Goal: Information Seeking & Learning: Find specific fact

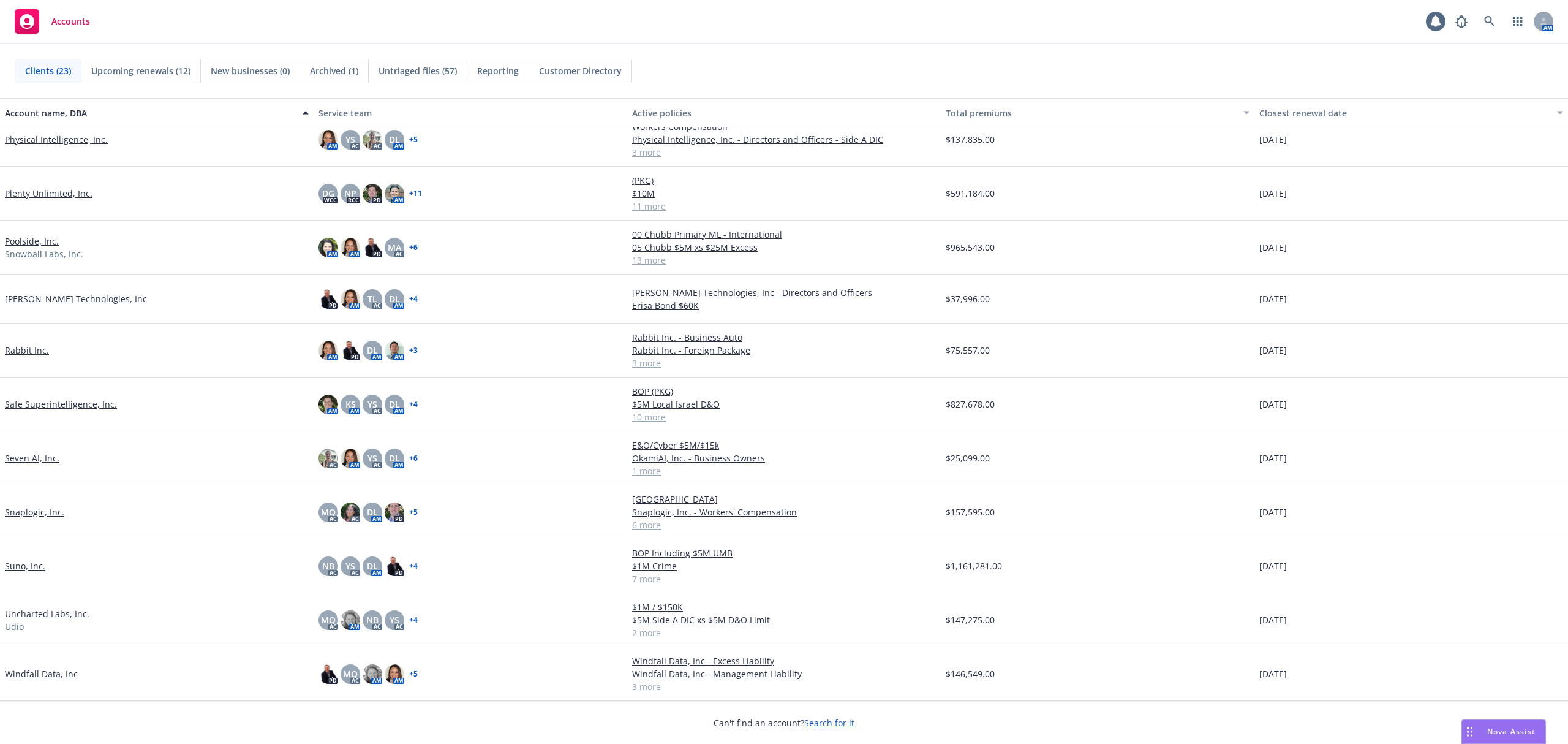
scroll to position [609, 0]
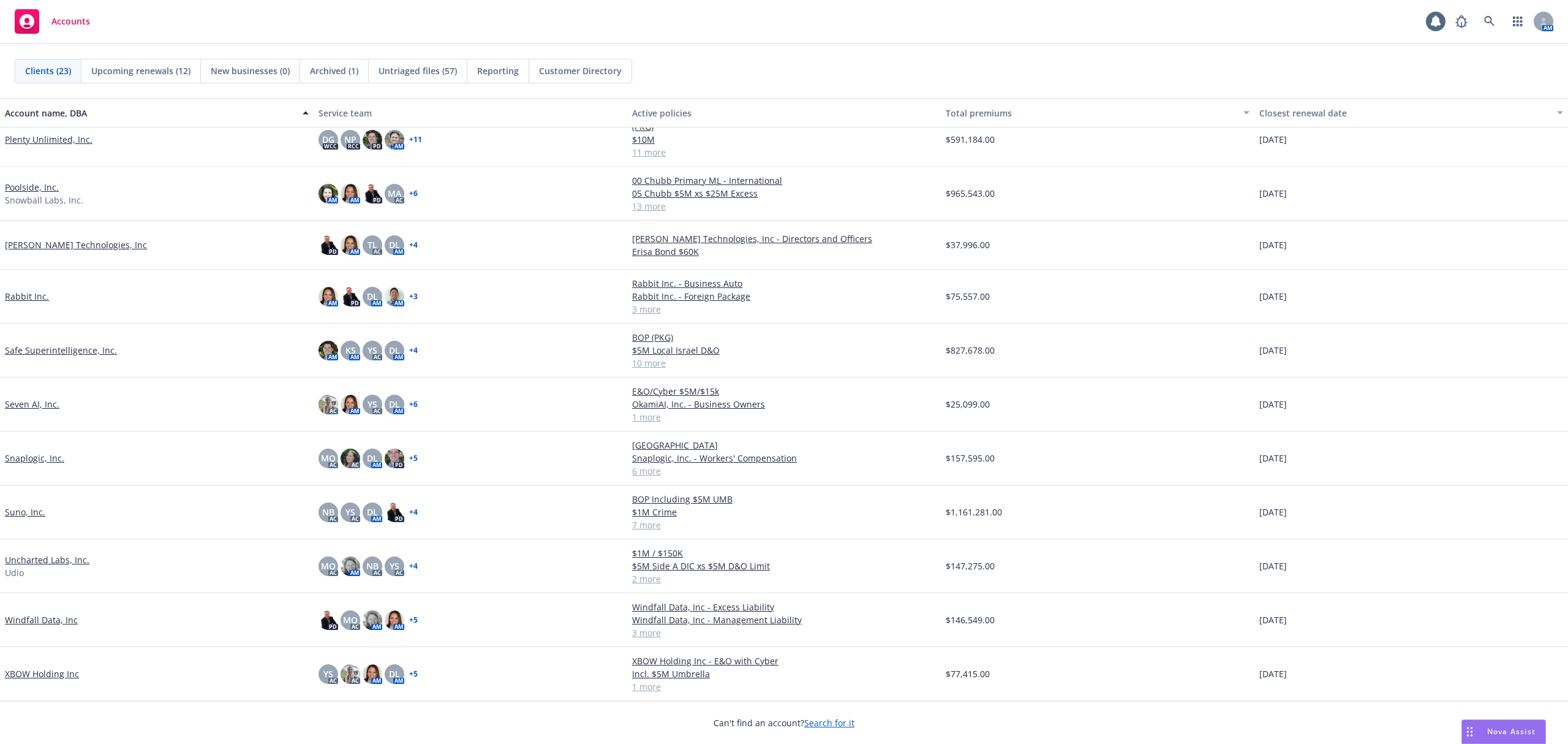
click at [60, 673] on link "XBOW Holding Inc" at bounding box center [42, 674] width 74 height 13
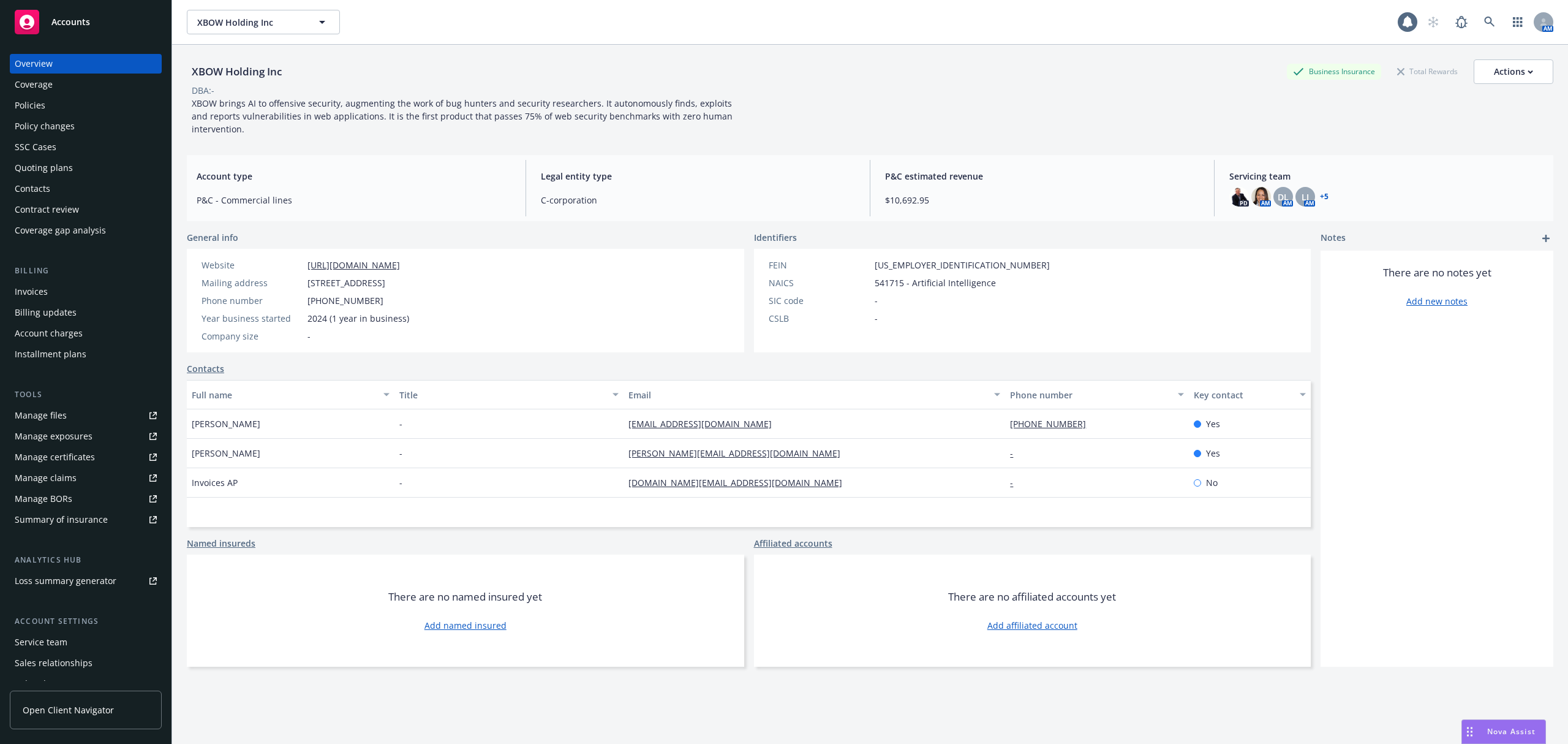
click at [50, 104] on div "Policies" at bounding box center [86, 105] width 142 height 19
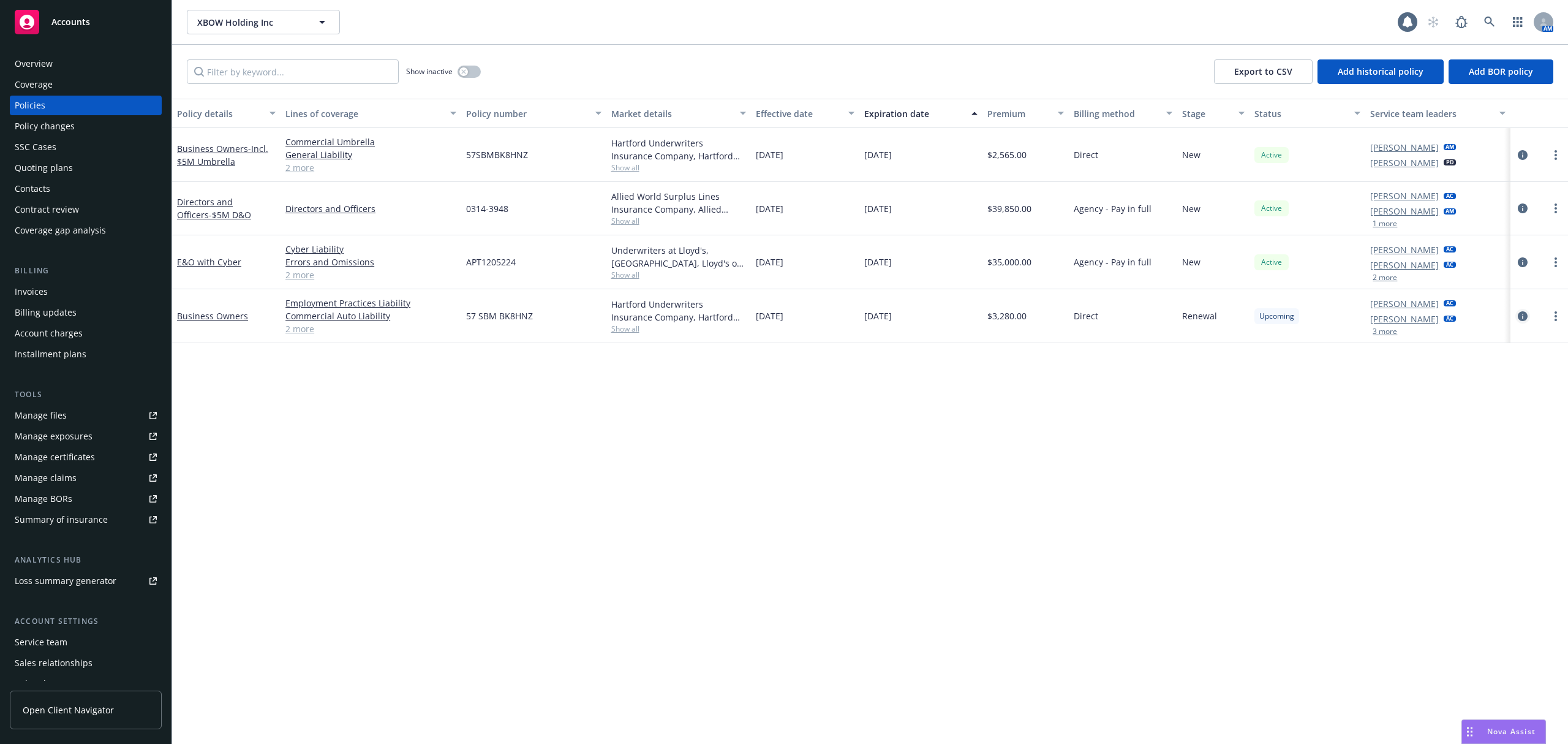
click at [1523, 312] on icon "circleInformation" at bounding box center [1522, 316] width 10 height 10
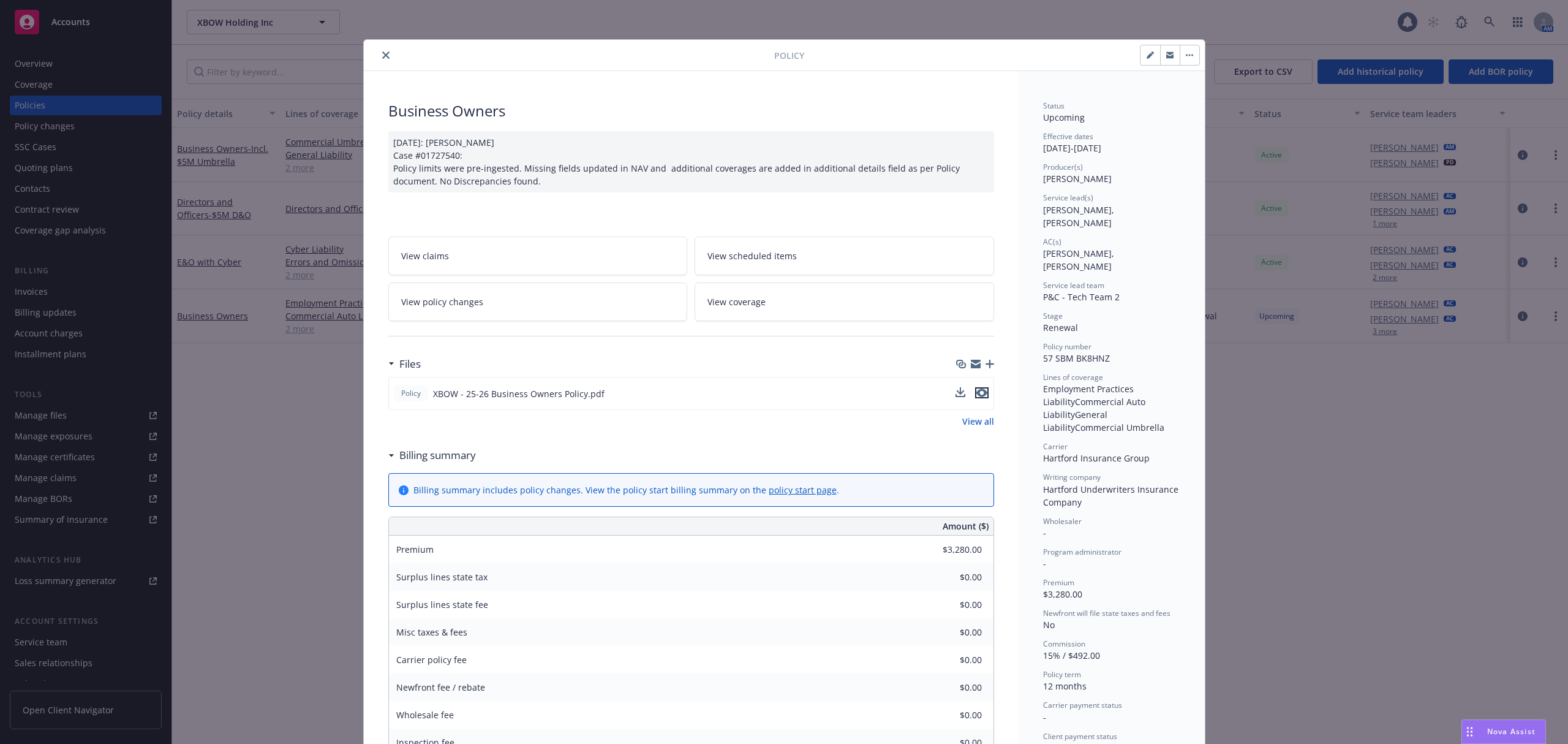
click at [976, 396] on icon "preview file" at bounding box center [982, 393] width 11 height 8
click at [382, 59] on icon "close" at bounding box center [385, 55] width 7 height 7
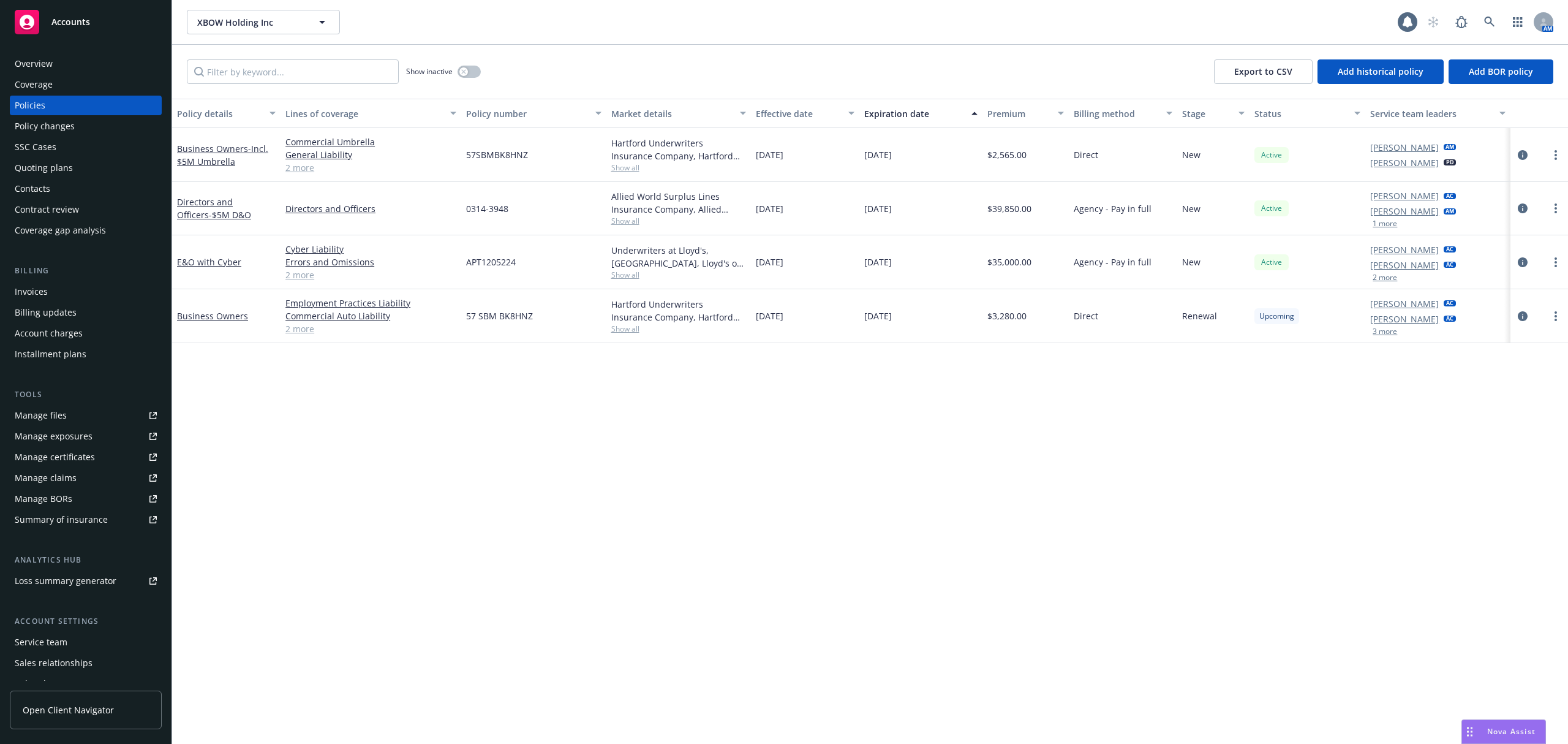
click at [297, 333] on link "2 more" at bounding box center [371, 329] width 171 height 13
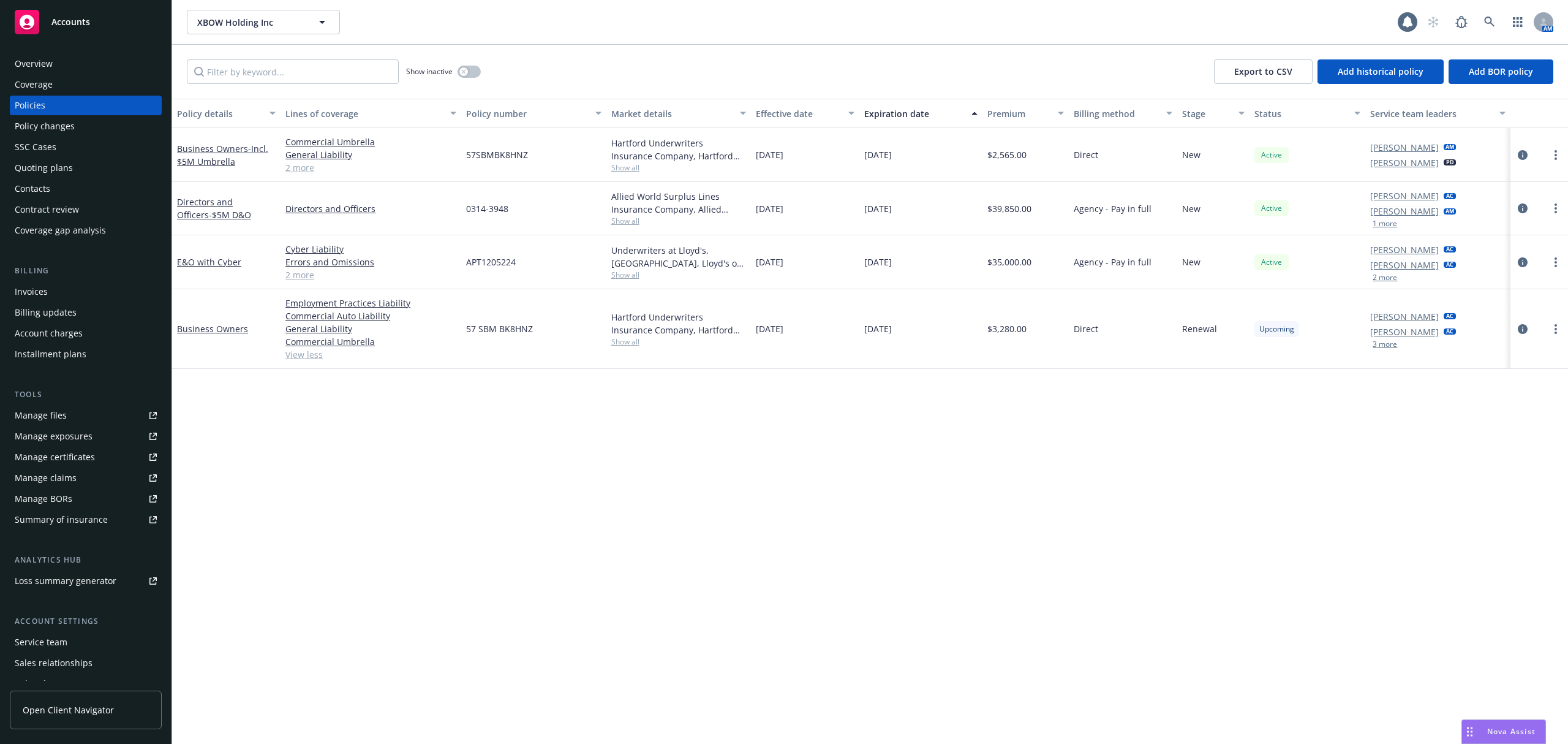
click at [295, 270] on link "2 more" at bounding box center [371, 275] width 171 height 13
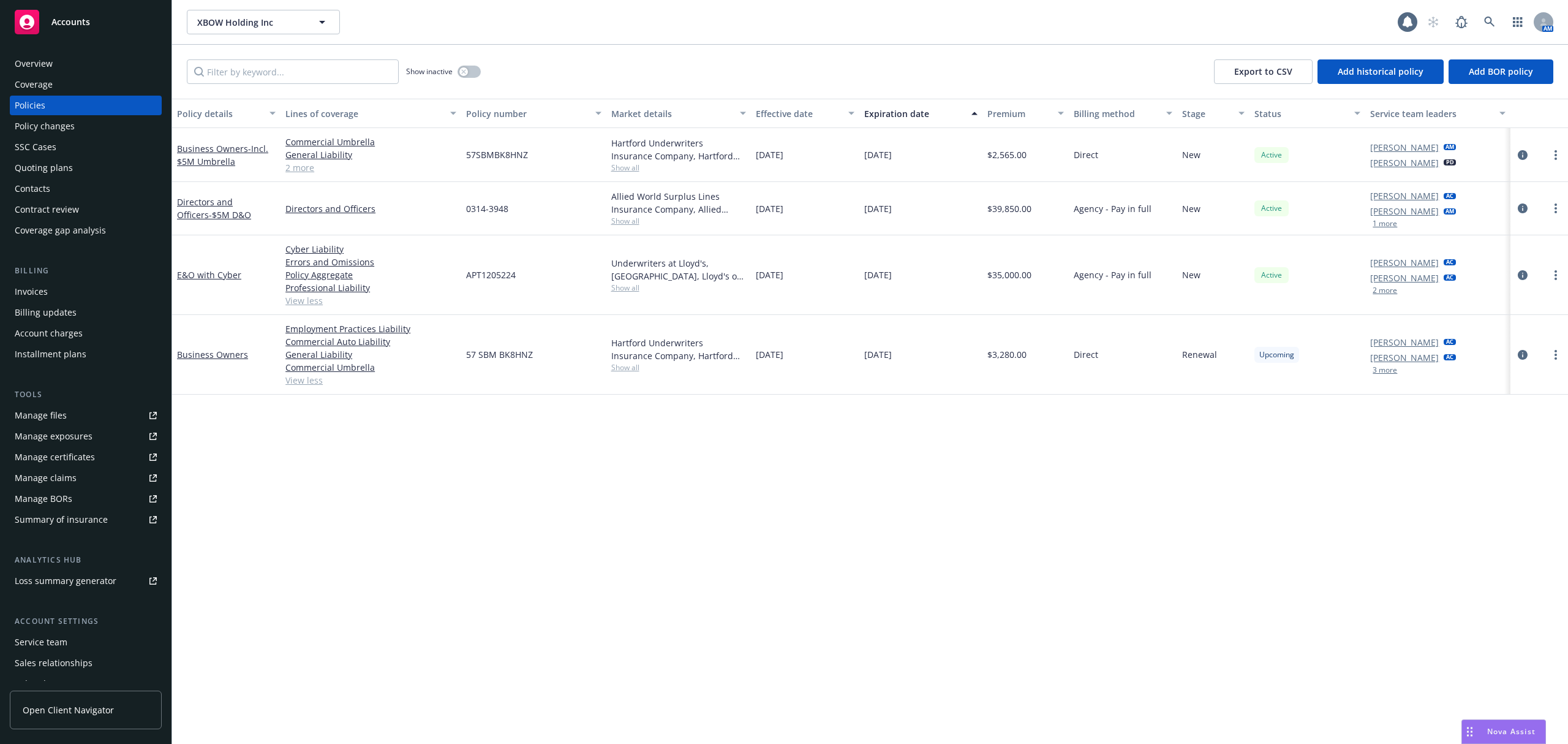
click at [296, 165] on link "2 more" at bounding box center [371, 168] width 171 height 13
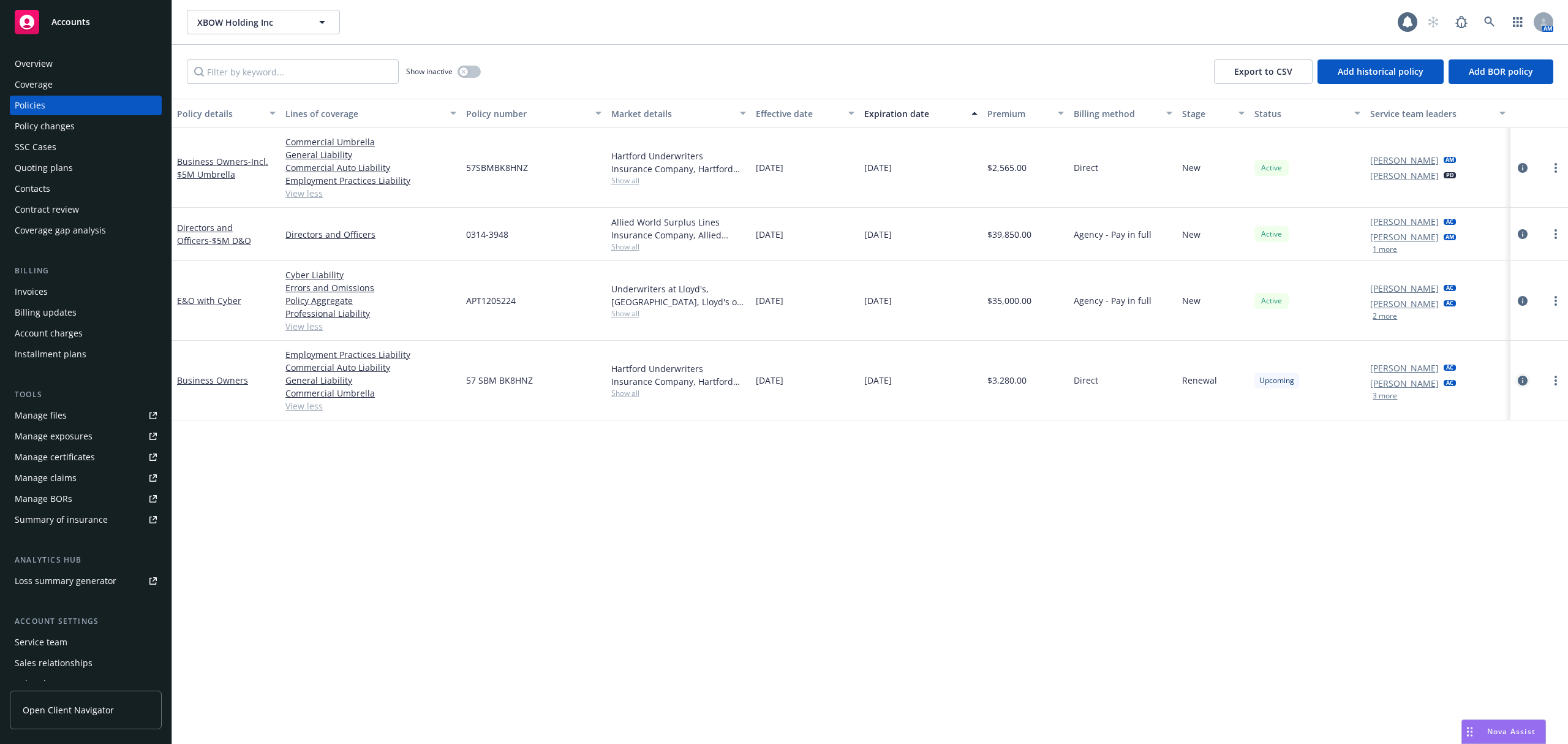
click at [1521, 380] on icon "circleInformation" at bounding box center [1522, 380] width 10 height 10
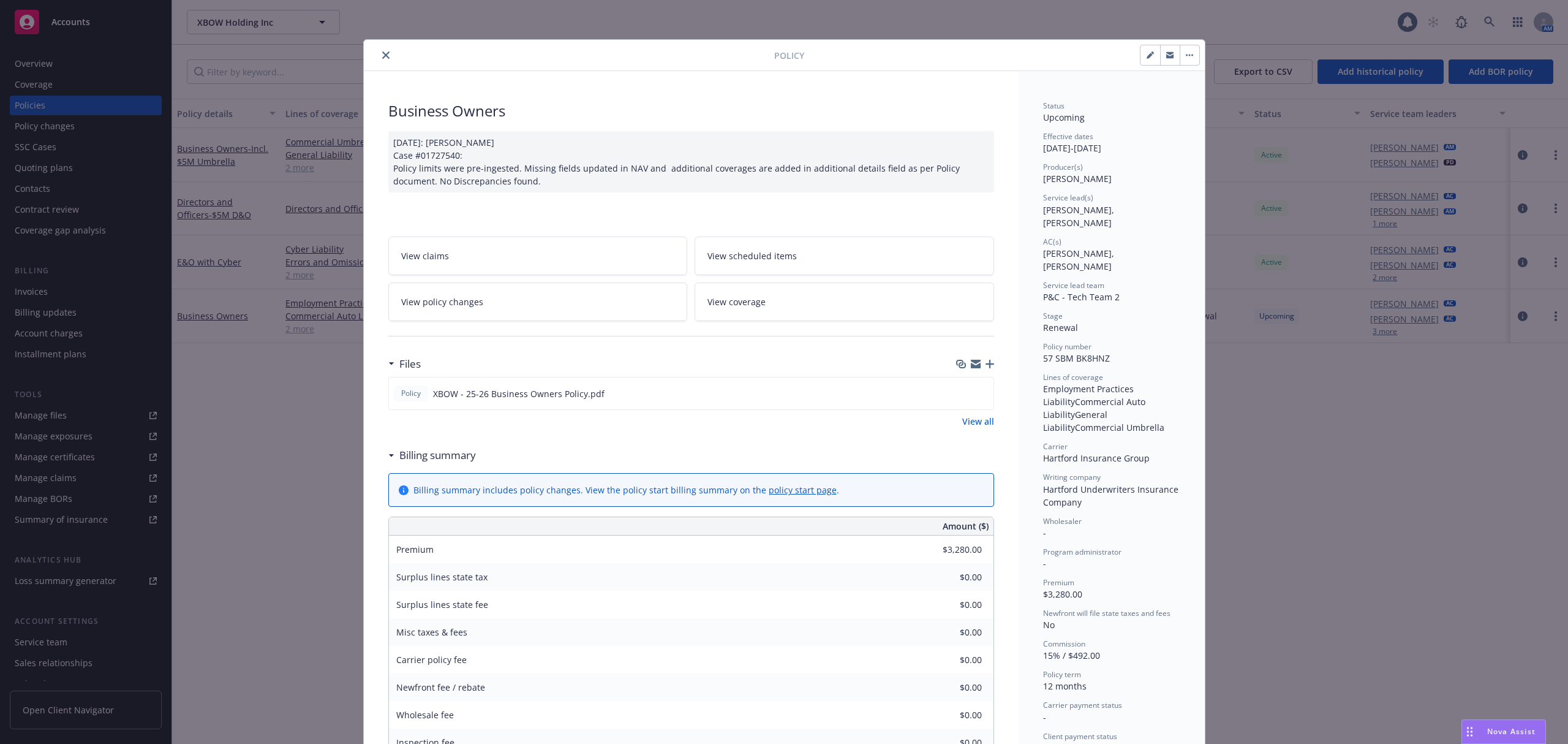
click at [382, 55] on icon "close" at bounding box center [385, 55] width 7 height 7
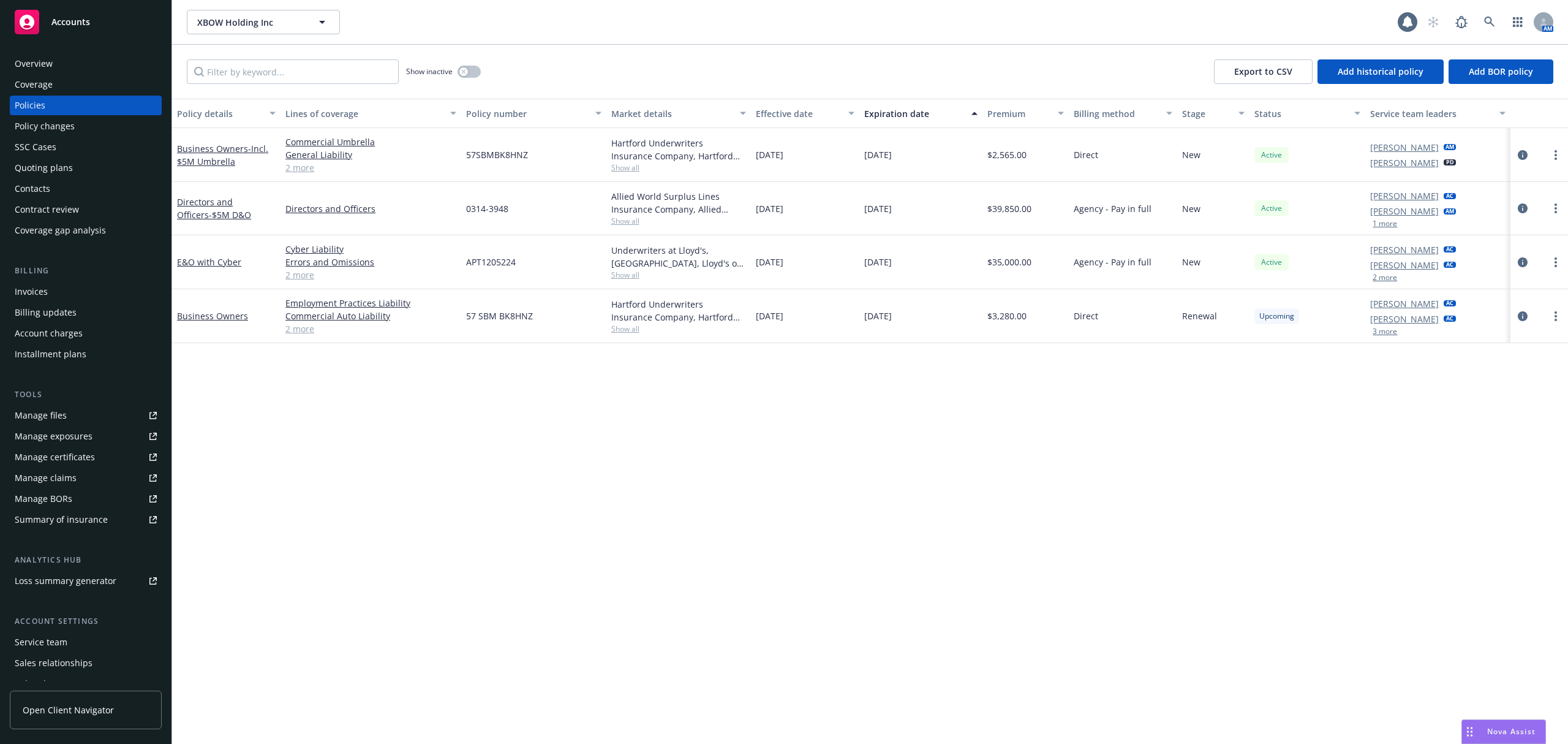
click at [82, 61] on div "Overview" at bounding box center [86, 63] width 142 height 19
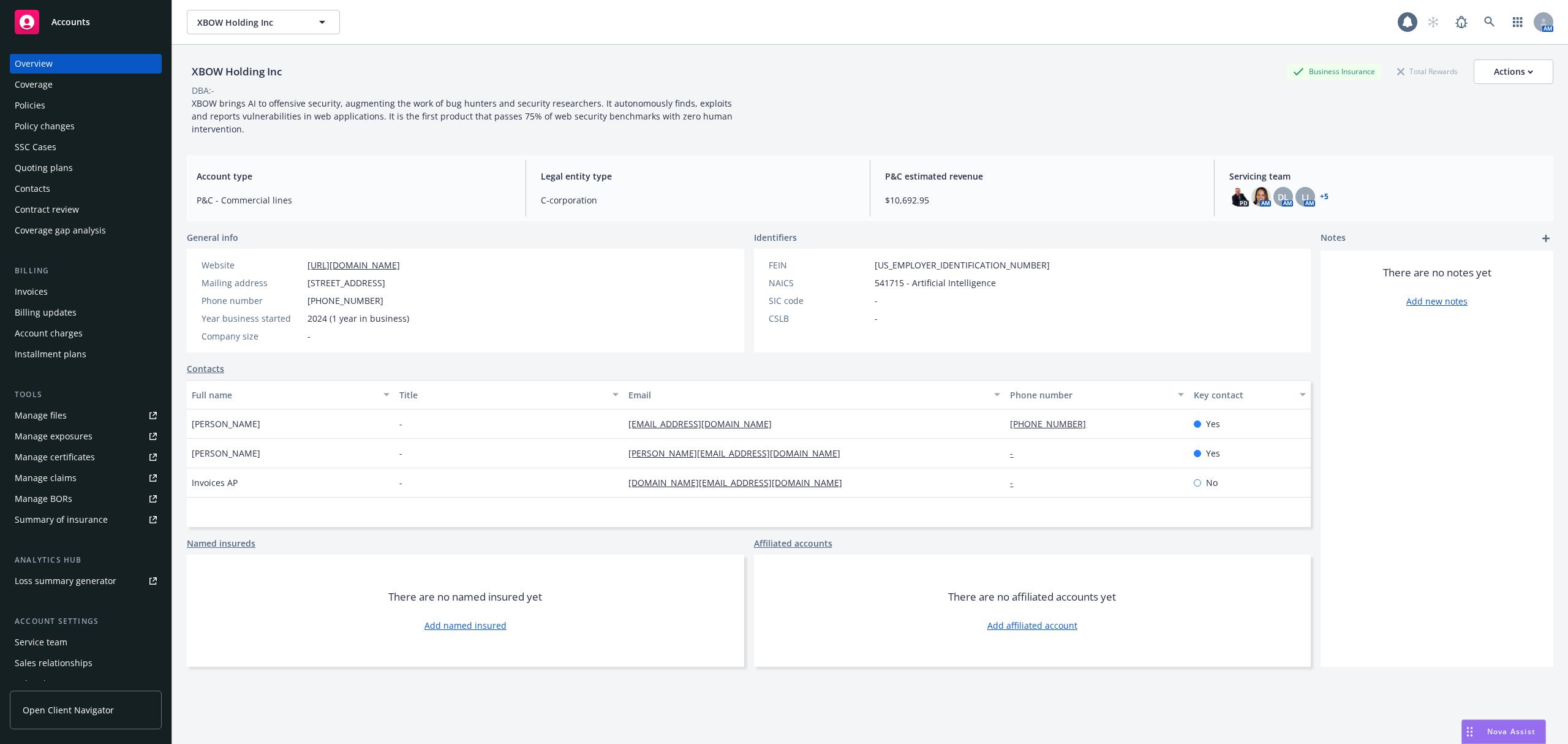
drag, startPoint x: 522, startPoint y: 285, endPoint x: 299, endPoint y: 283, distance: 223.0
click at [299, 283] on div "Website [URL][DOMAIN_NAME] Mailing address [STREET_ADDRESS] Phone number [PHONE…" at bounding box center [466, 301] width 557 height 104
copy div "[STREET_ADDRESS]"
click at [74, 140] on div "SSC Cases" at bounding box center [86, 147] width 142 height 19
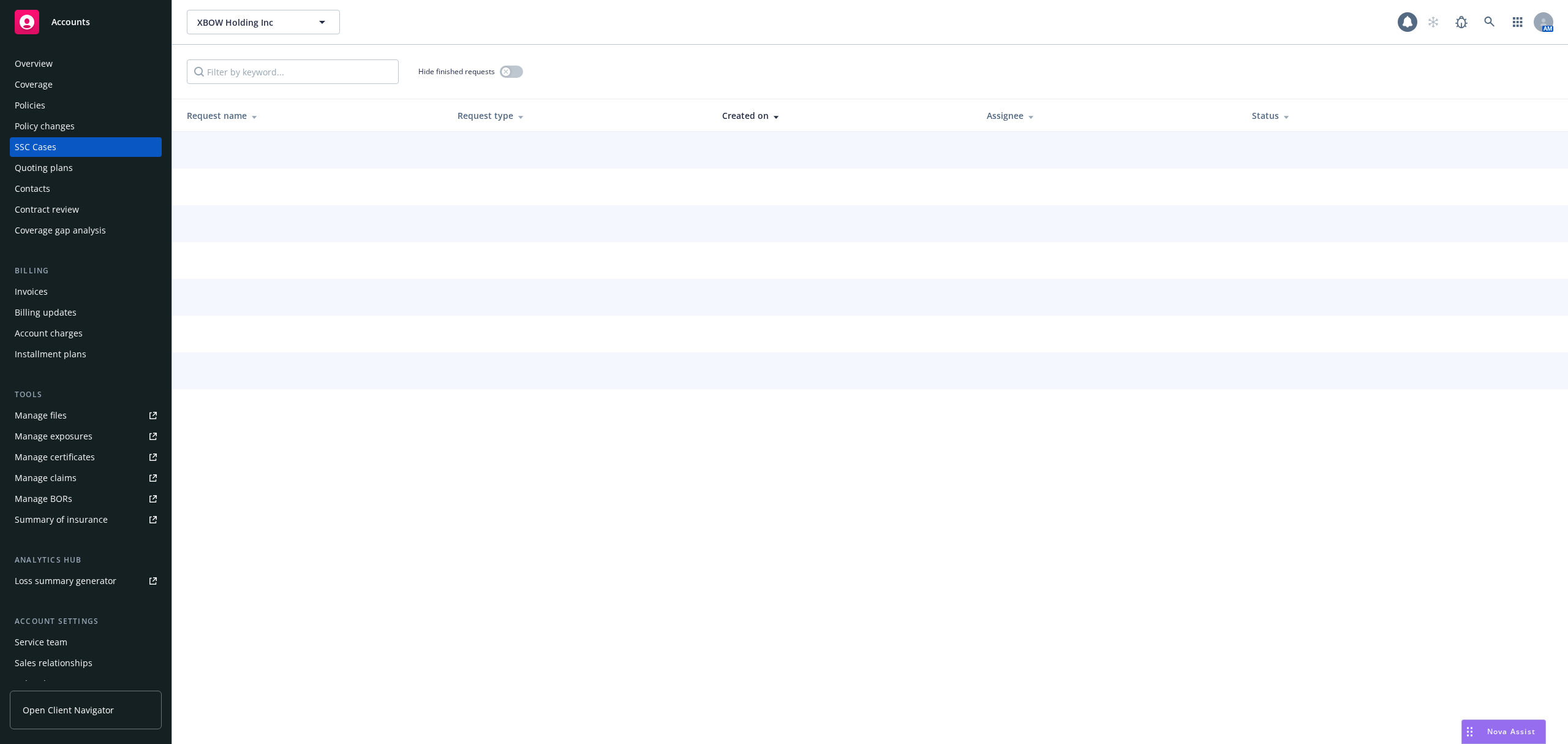
click at [58, 124] on div "Policy changes" at bounding box center [45, 126] width 60 height 19
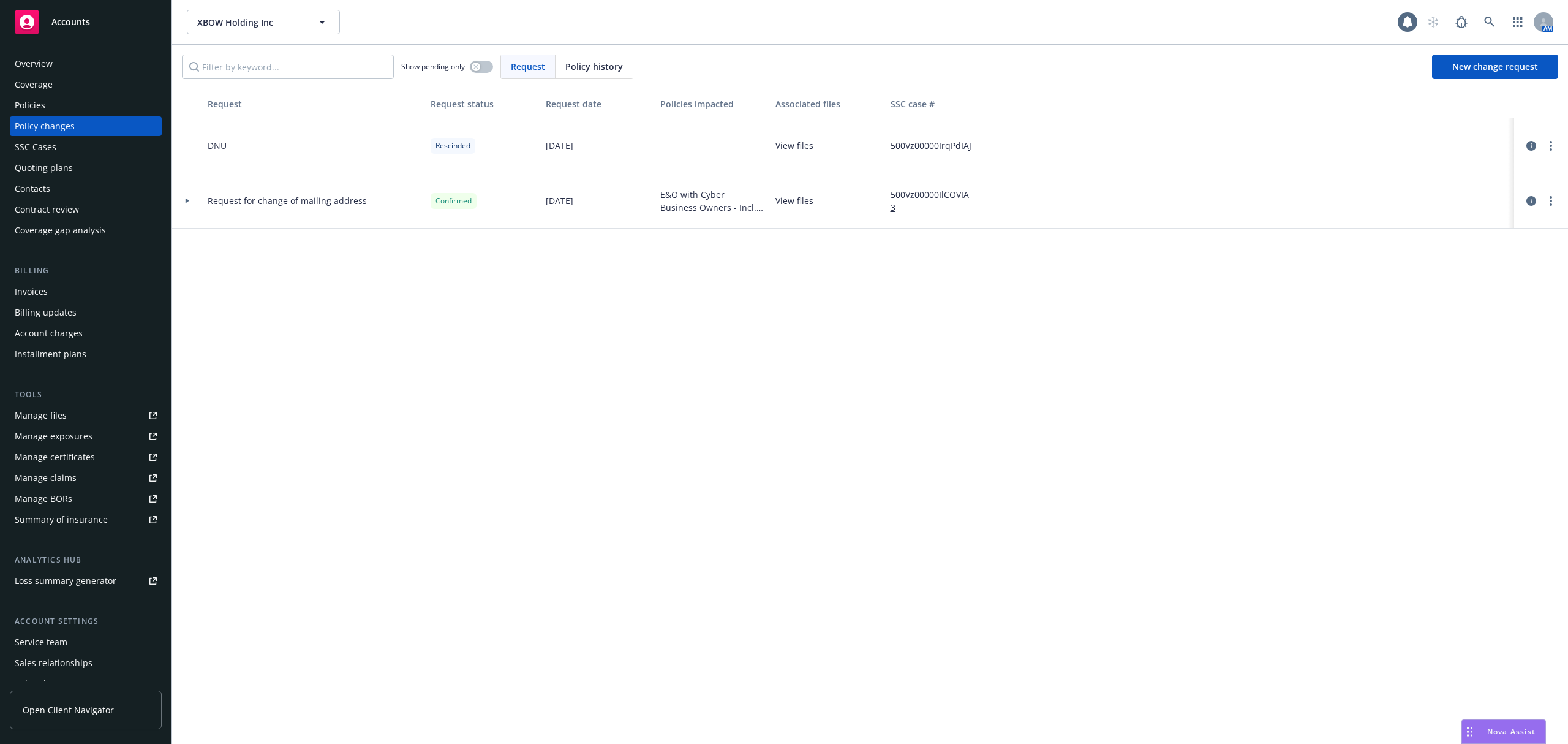
click at [195, 202] on div at bounding box center [188, 201] width 21 height 5
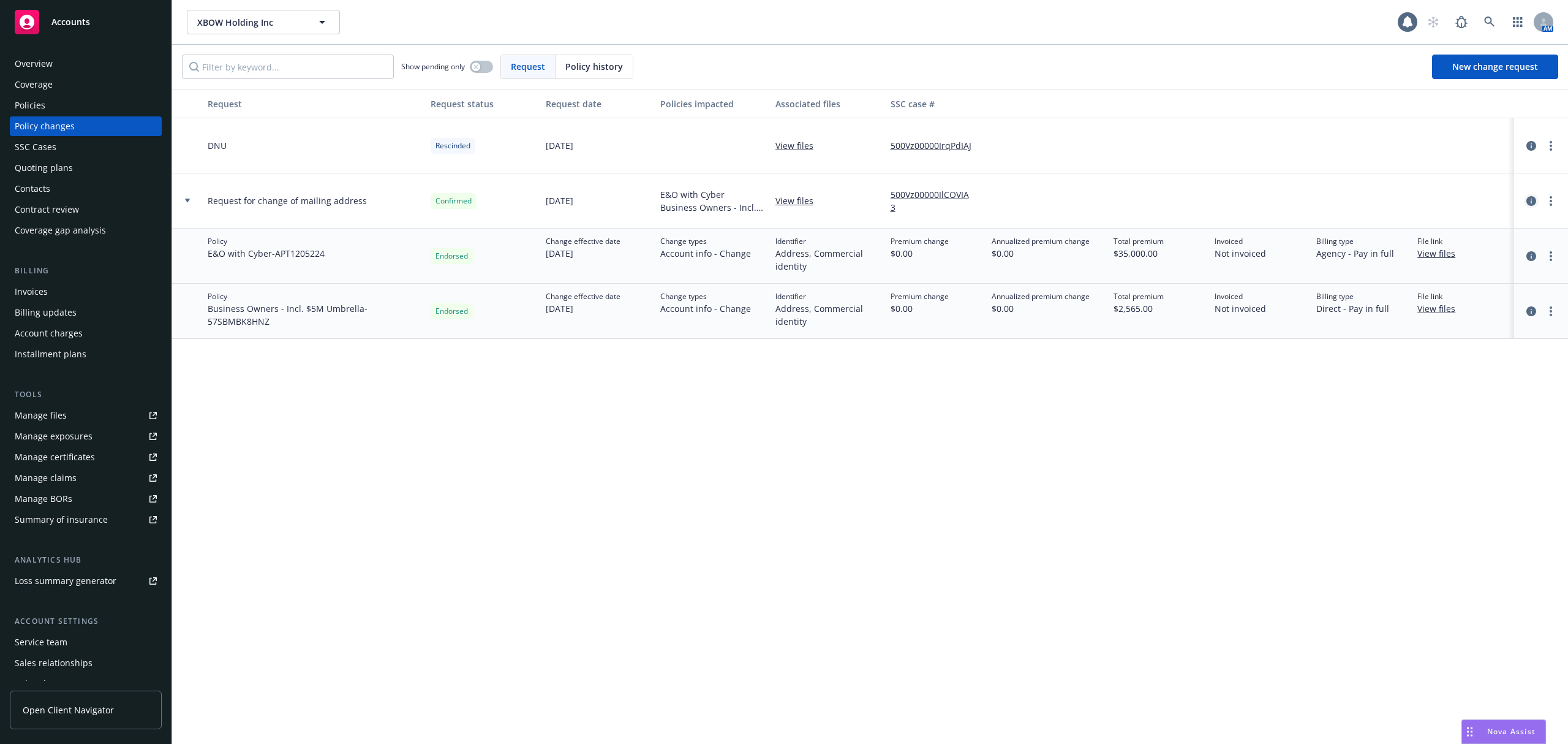
click at [1529, 202] on icon "circleInformation" at bounding box center [1531, 201] width 10 height 10
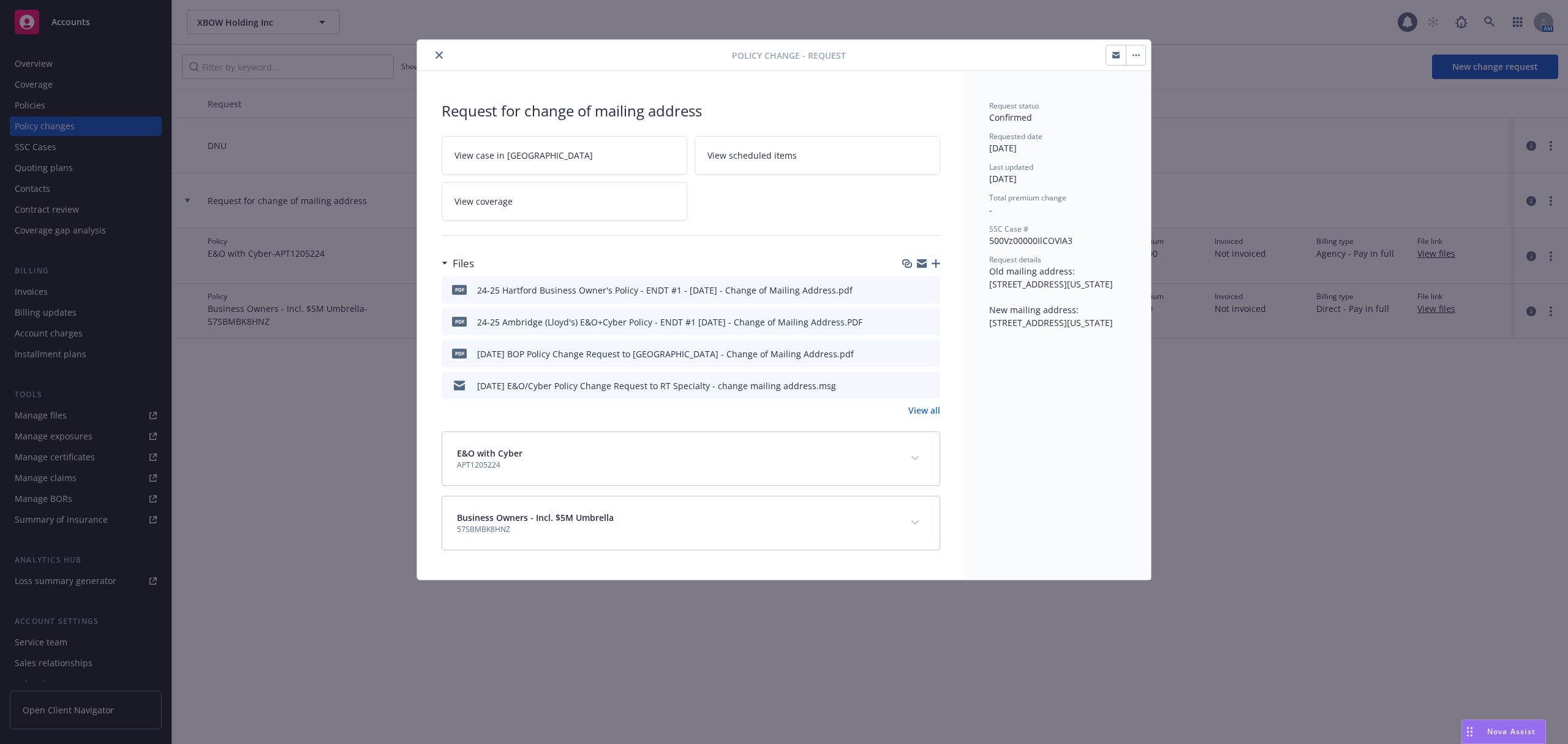
click at [438, 59] on icon "close" at bounding box center [439, 55] width 7 height 7
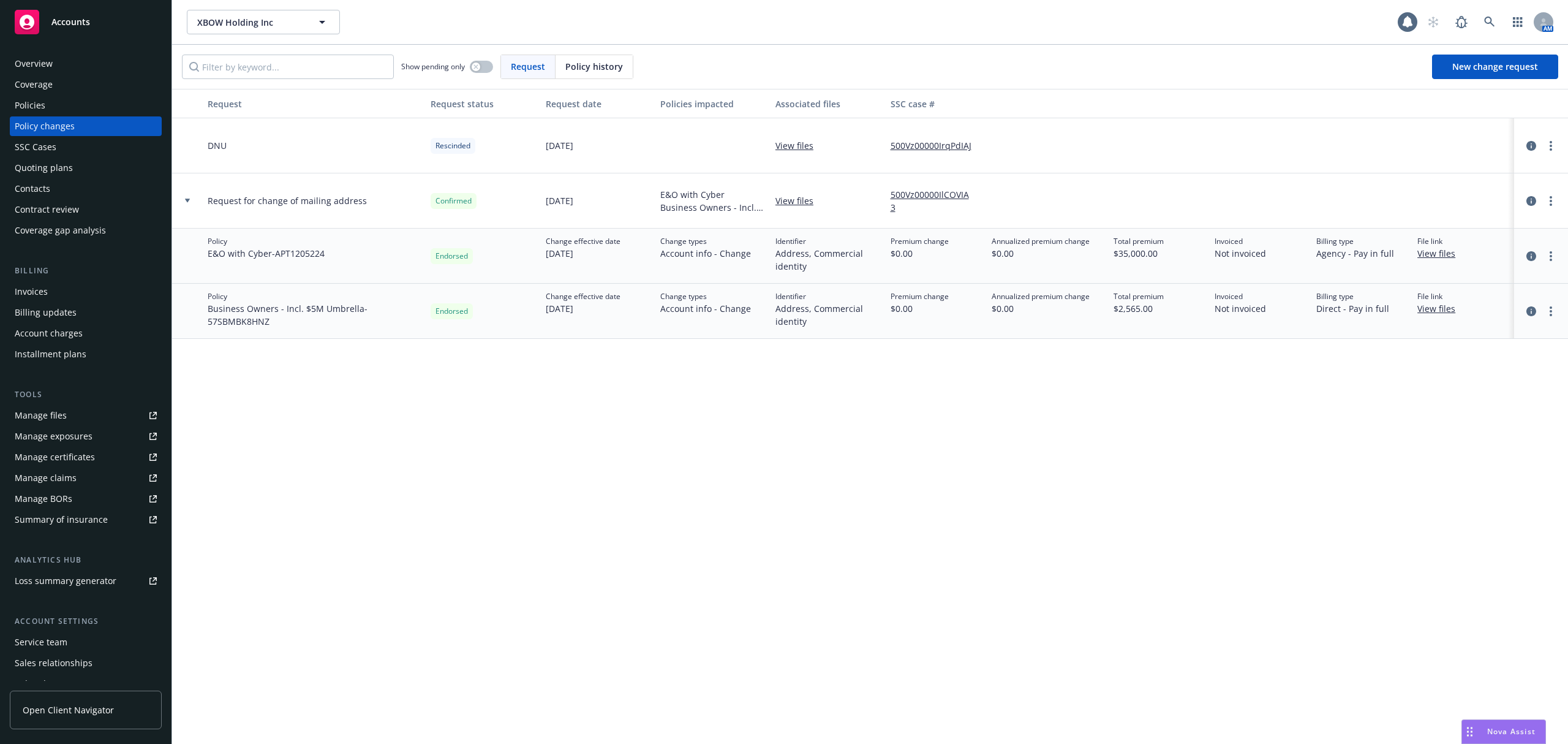
click at [69, 65] on div "Overview" at bounding box center [86, 63] width 142 height 19
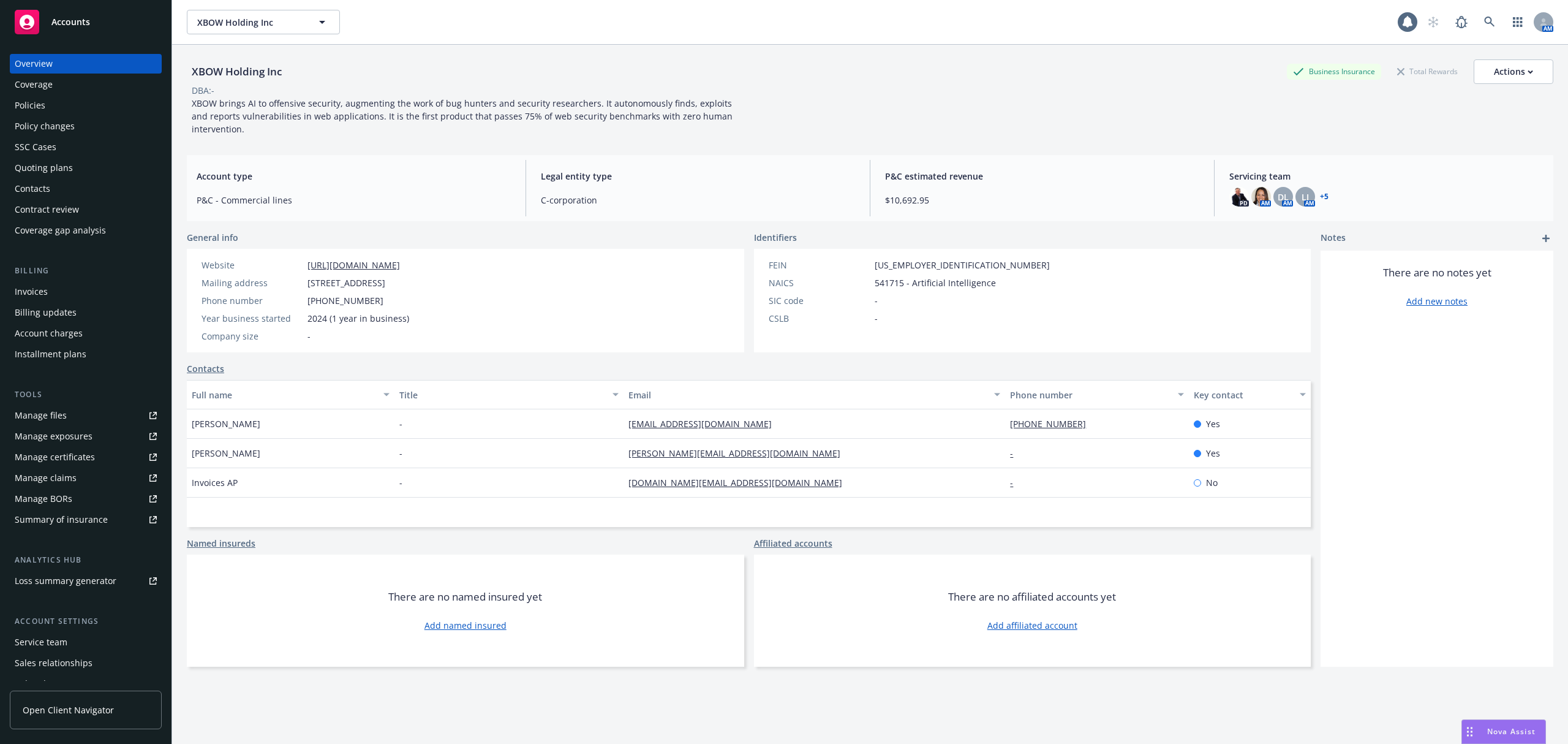
click at [67, 122] on div "Policy changes" at bounding box center [45, 126] width 60 height 19
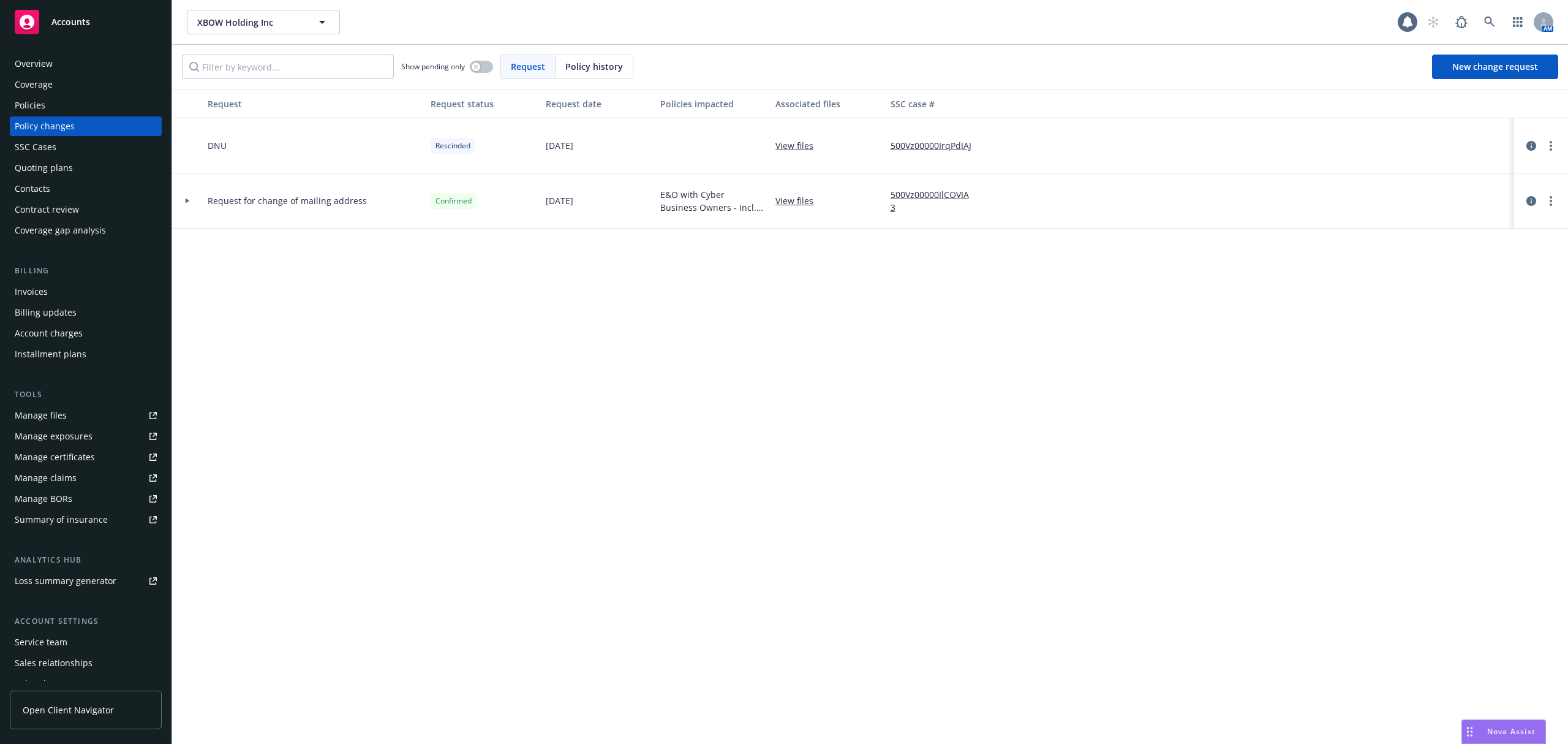
click at [62, 99] on div "Policies" at bounding box center [86, 105] width 142 height 19
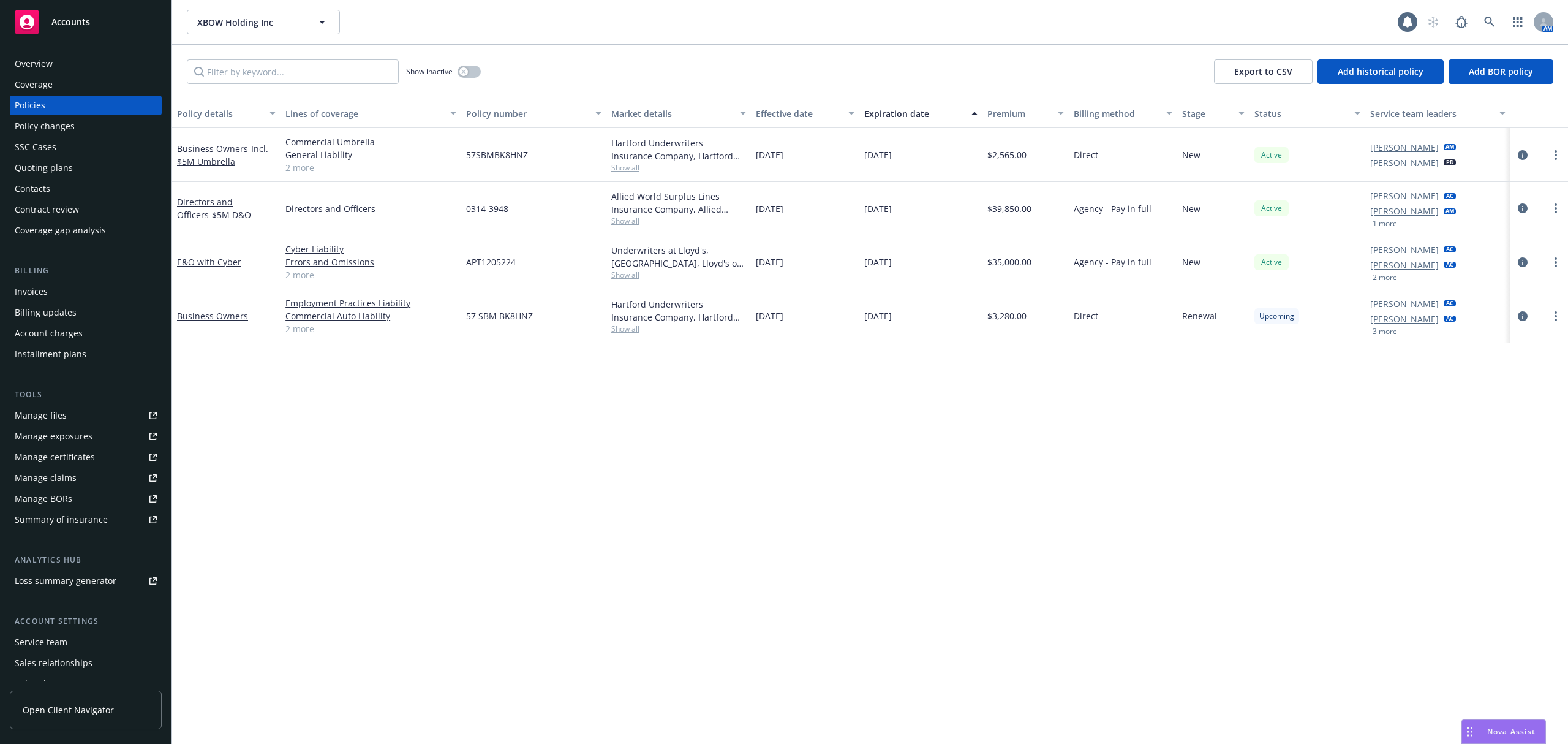
click at [511, 316] on span "57 SBM BK8HNZ" at bounding box center [499, 316] width 67 height 13
click at [526, 318] on span "57 SBM BK8HNZ" at bounding box center [499, 316] width 67 height 13
drag, startPoint x: 534, startPoint y: 314, endPoint x: 449, endPoint y: 307, distance: 85.3
click at [449, 307] on div "Business Owners Employment Practices Liability Commercial Auto Liability Genera…" at bounding box center [870, 316] width 1396 height 54
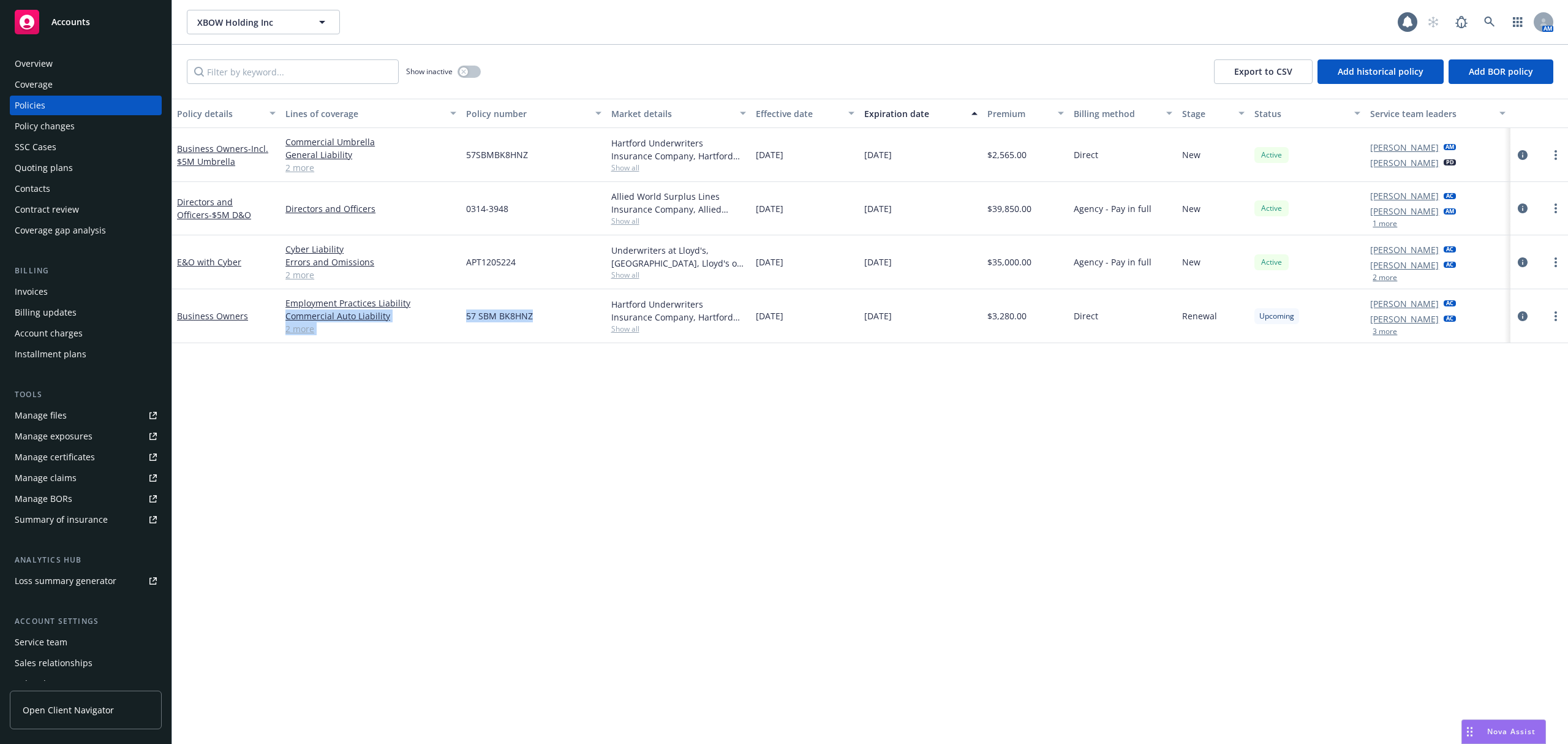
click at [550, 320] on div "57 SBM BK8HNZ" at bounding box center [533, 316] width 145 height 54
drag, startPoint x: 544, startPoint y: 314, endPoint x: 466, endPoint y: 318, distance: 78.1
click at [466, 318] on div "57 SBM BK8HNZ" at bounding box center [533, 316] width 145 height 54
copy span "57 SBM BK8HNZ"
click at [464, 318] on div "57 SBM BK8HNZ" at bounding box center [533, 316] width 145 height 54
